Goal: Information Seeking & Learning: Find contact information

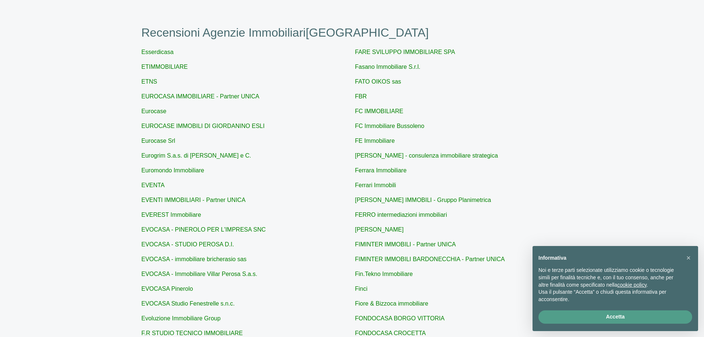
scroll to position [74, 0]
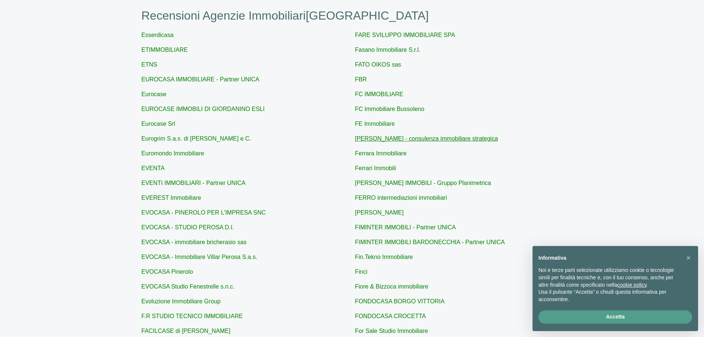
click at [404, 140] on link "[PERSON_NAME] - consulenza immobiliare strategica" at bounding box center [426, 138] width 143 height 6
type input "[PERSON_NAME] - consulenza immobiliare strategica"
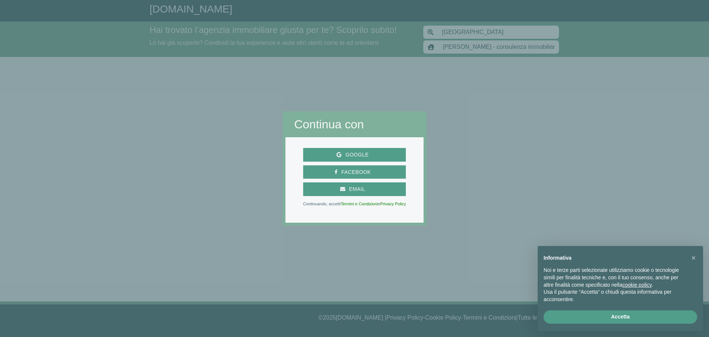
click at [693, 250] on div "Informativa Noi e terze parti selezionate utilizziamo cookie o tecnologie simil…" at bounding box center [621, 277] width 166 height 63
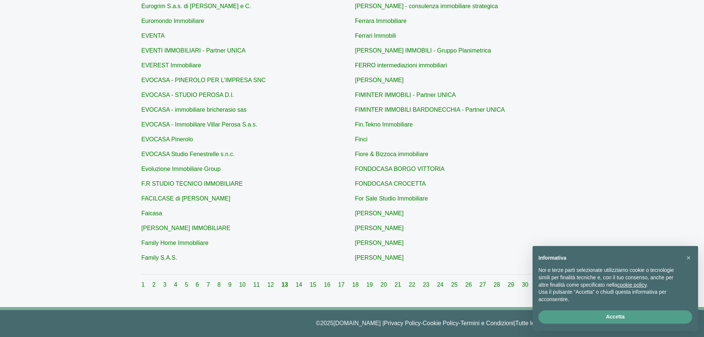
scroll to position [212, 0]
